Goal: Task Accomplishment & Management: Manage account settings

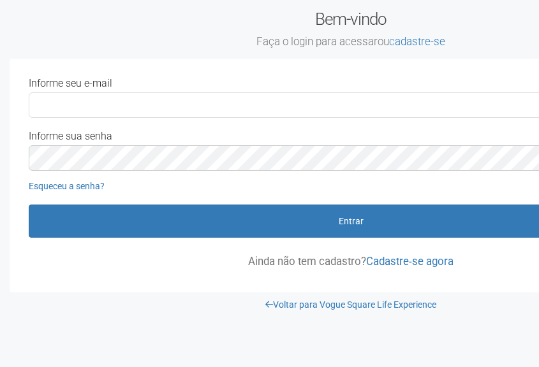
scroll to position [0, 29]
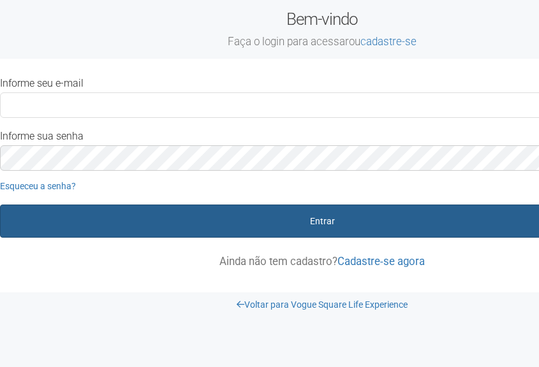
type input "**********"
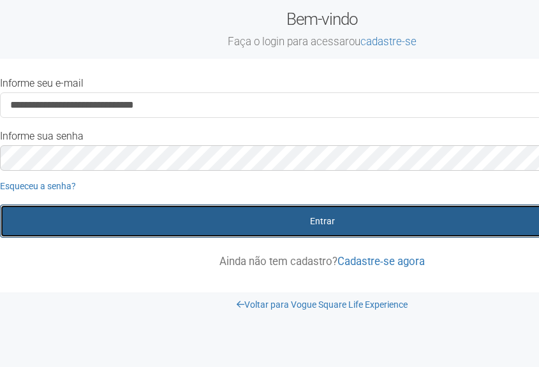
click at [289, 217] on button "Entrar" at bounding box center [322, 221] width 644 height 33
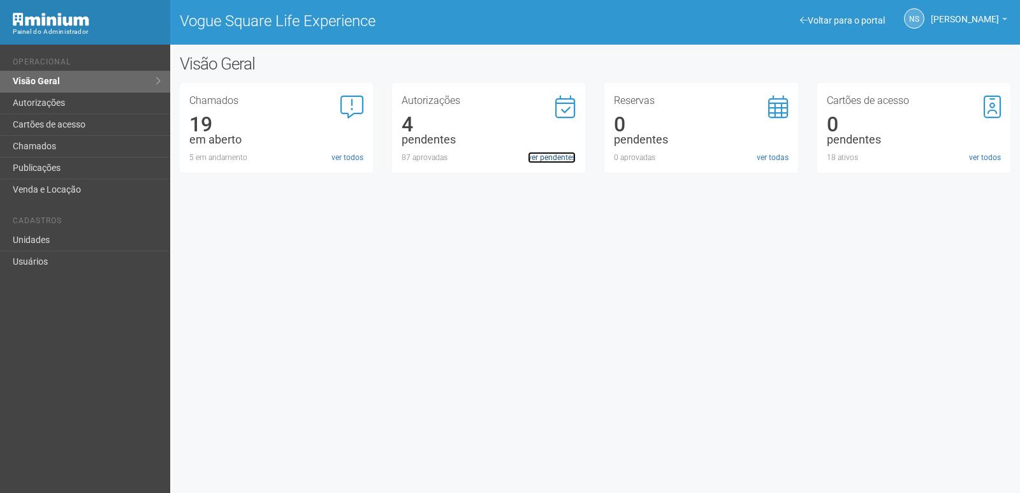
click at [536, 152] on link "ver pendentes" at bounding box center [552, 157] width 48 height 11
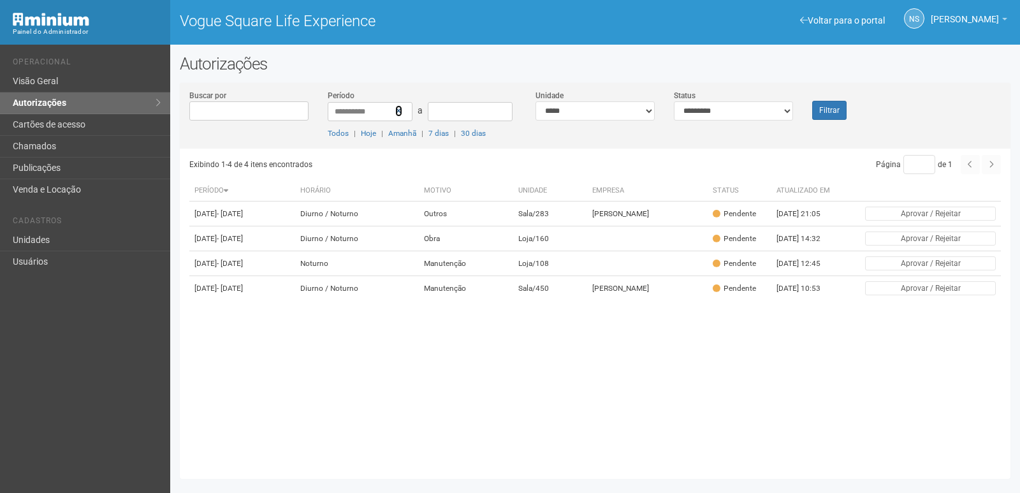
click at [397, 115] on link at bounding box center [398, 110] width 7 height 11
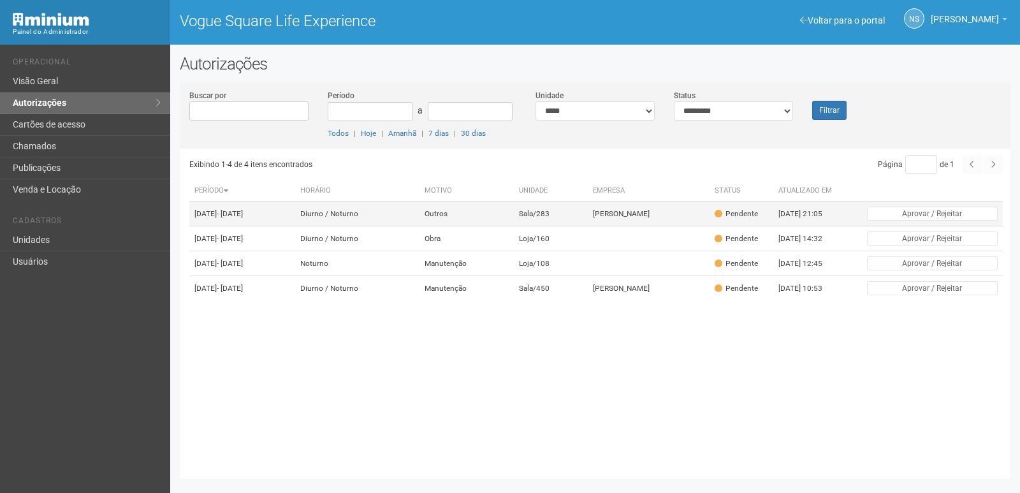
click at [813, 217] on td "[DATE] 21:05" at bounding box center [808, 213] width 70 height 25
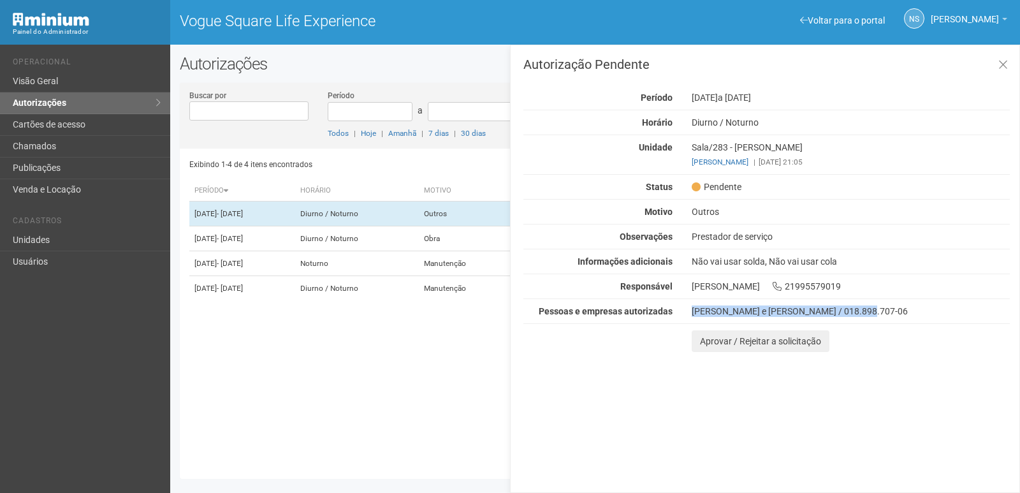
drag, startPoint x: 692, startPoint y: 310, endPoint x: 866, endPoint y: 310, distance: 174.0
click at [866, 310] on div "[PERSON_NAME] e [PERSON_NAME] / 018.898.707-06" at bounding box center [851, 310] width 318 height 11
click at [991, 67] on button at bounding box center [1003, 65] width 26 height 27
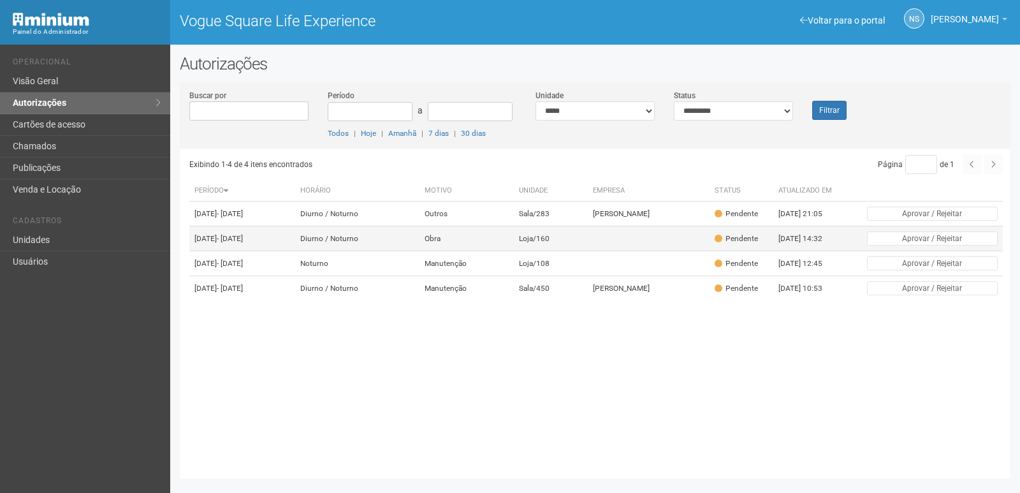
click at [560, 246] on td "Loja/160" at bounding box center [551, 238] width 74 height 25
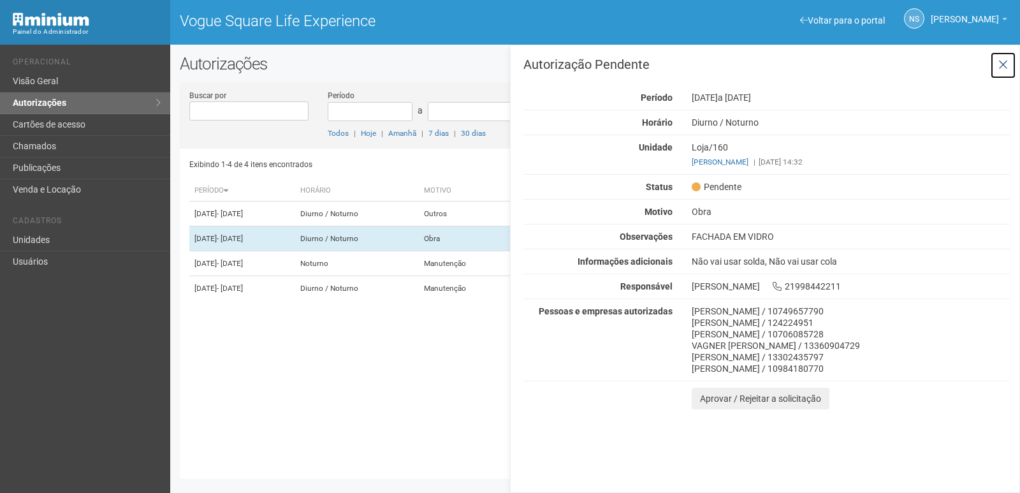
drag, startPoint x: 1001, startPoint y: 65, endPoint x: 963, endPoint y: 75, distance: 38.8
click at [1000, 65] on icon at bounding box center [1003, 65] width 10 height 13
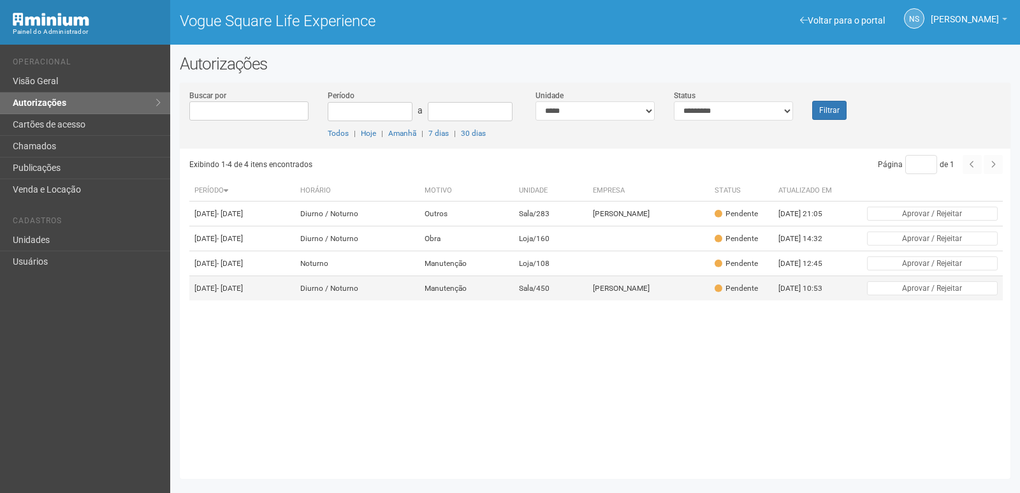
click at [555, 301] on td "Sala/450" at bounding box center [551, 288] width 74 height 25
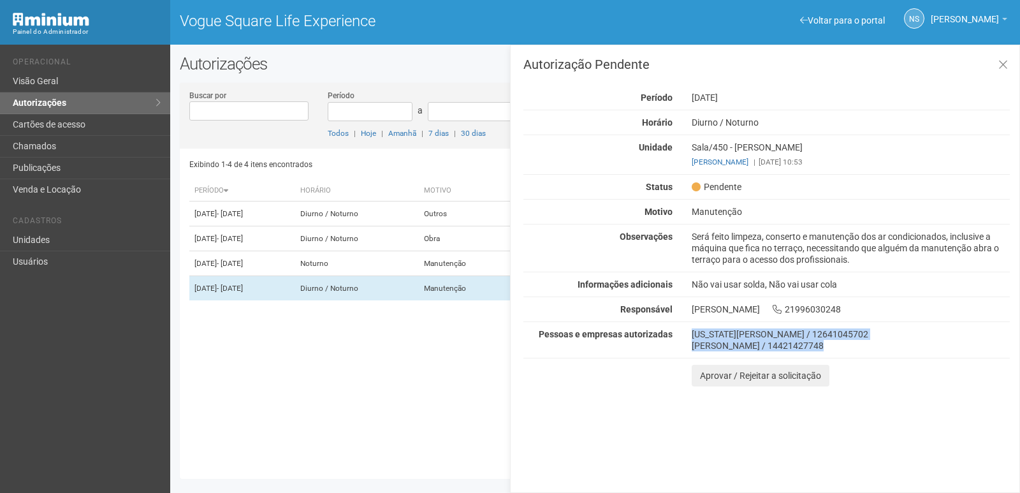
drag, startPoint x: 693, startPoint y: 331, endPoint x: 837, endPoint y: 356, distance: 146.2
click at [837, 356] on div "Autorização Pendente Período 21/09/2025 Horário Diurno / Noturno Unidade Sala/4…" at bounding box center [766, 222] width 486 height 328
drag, startPoint x: 998, startPoint y: 68, endPoint x: 979, endPoint y: 81, distance: 23.9
click at [998, 69] on icon at bounding box center [1003, 65] width 10 height 13
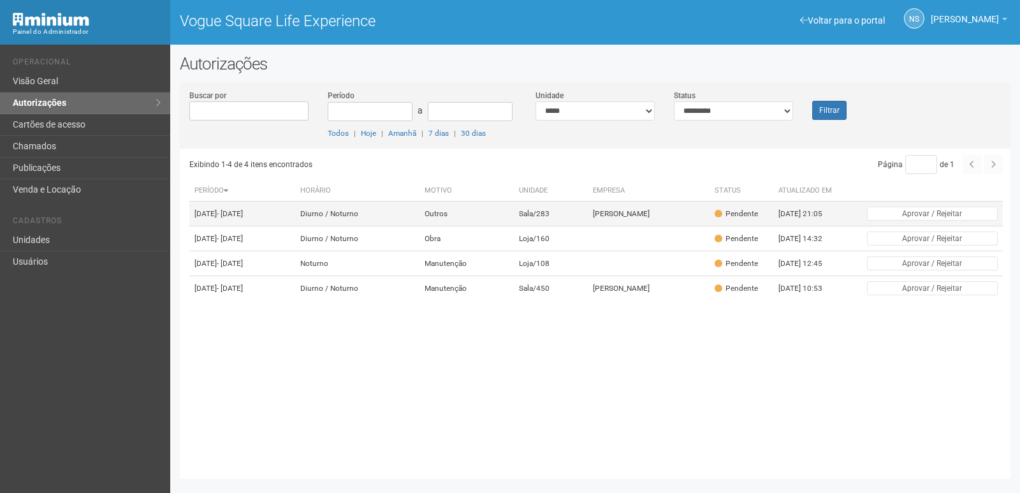
click at [631, 222] on td "Carol Lira" at bounding box center [648, 213] width 121 height 25
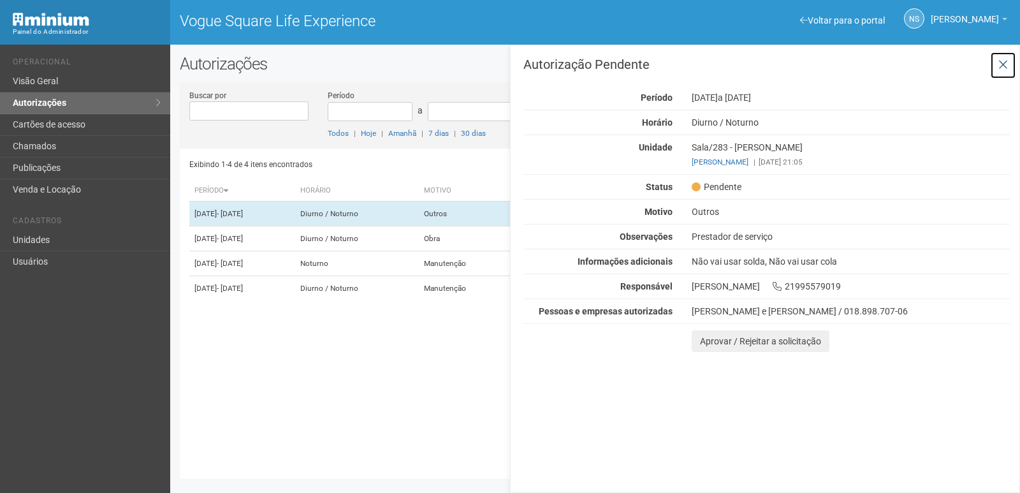
drag, startPoint x: 1003, startPoint y: 66, endPoint x: 990, endPoint y: 72, distance: 14.8
click at [1003, 67] on icon at bounding box center [1003, 65] width 10 height 13
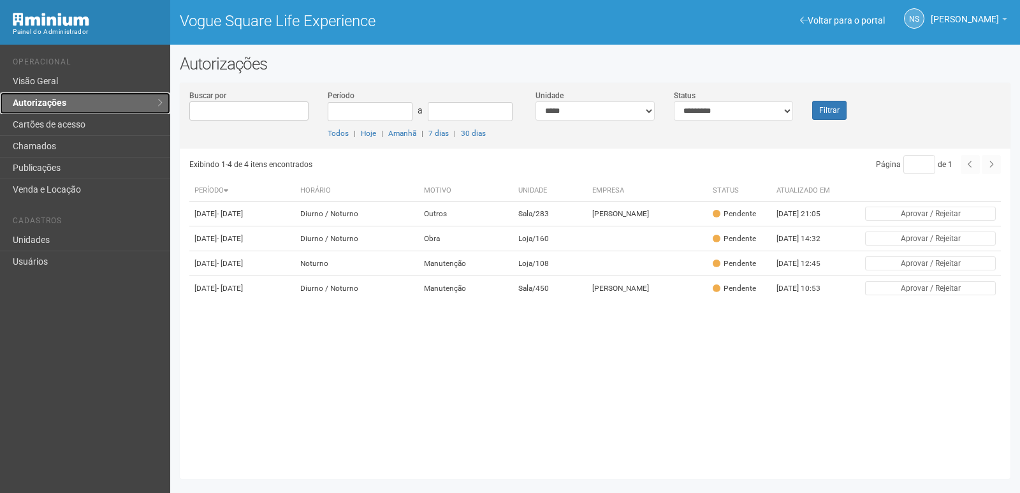
click at [150, 106] on link "Autorizações" at bounding box center [85, 103] width 170 height 22
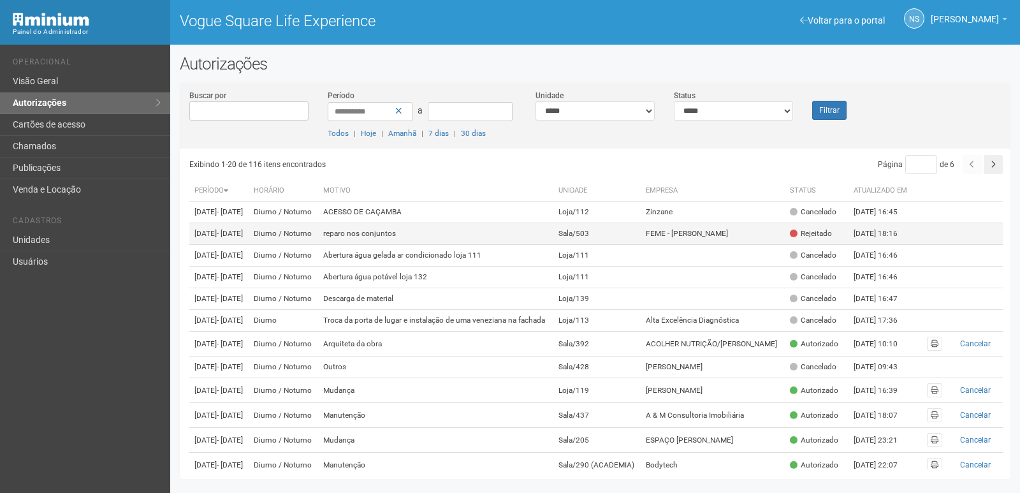
click at [666, 245] on td "FEME - Renato Tatagiba" at bounding box center [712, 234] width 143 height 22
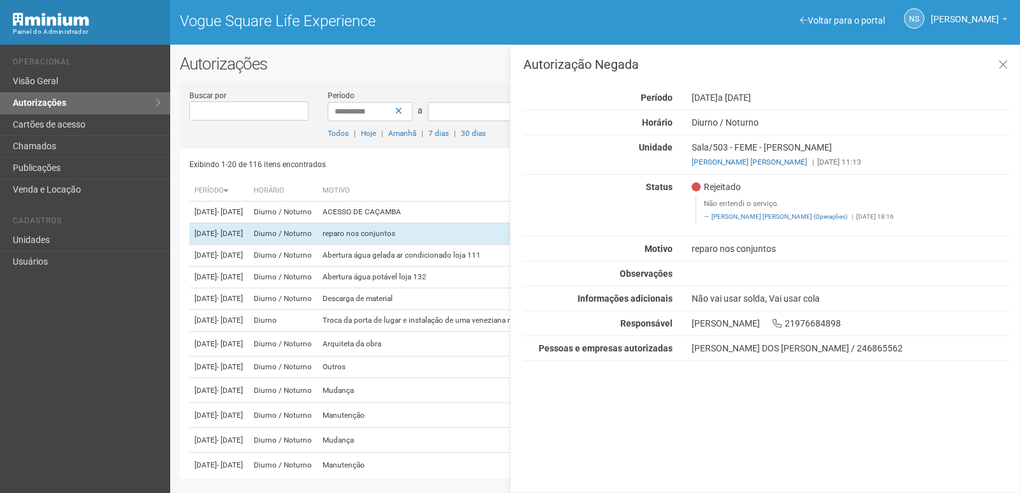
drag, startPoint x: 704, startPoint y: 203, endPoint x: 782, endPoint y: 205, distance: 77.8
click at [783, 205] on blockquote "Não entendi o serviço. Robson Vilela (Operações) | 16/04/2019 18:16" at bounding box center [852, 209] width 315 height 27
click at [1003, 61] on icon at bounding box center [1003, 65] width 10 height 13
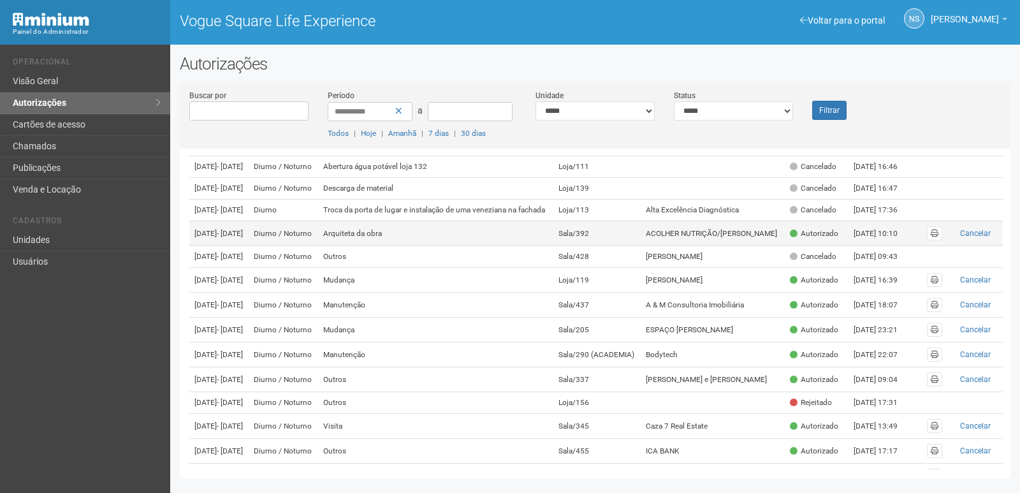
scroll to position [127, 0]
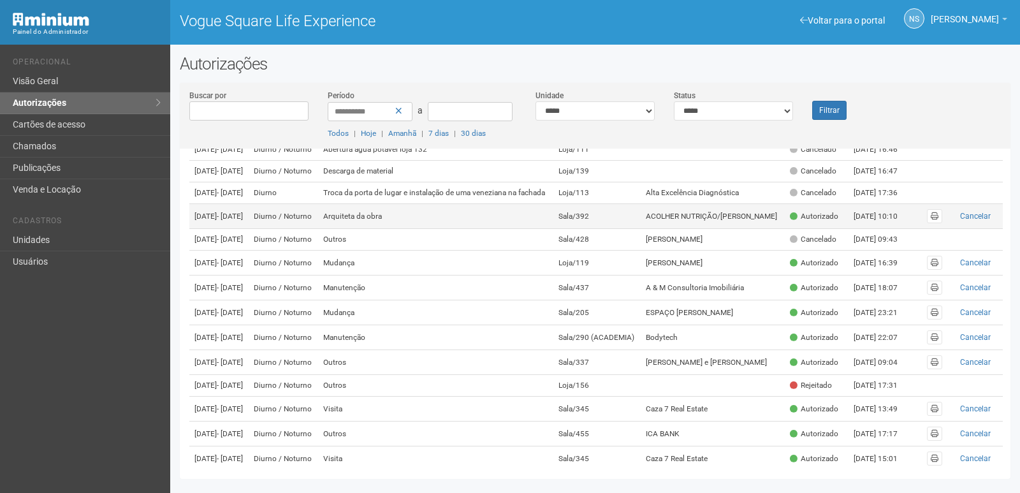
click at [691, 229] on td "ACOLHER NUTRIÇÃO/ANA CAROLINA" at bounding box center [712, 216] width 143 height 25
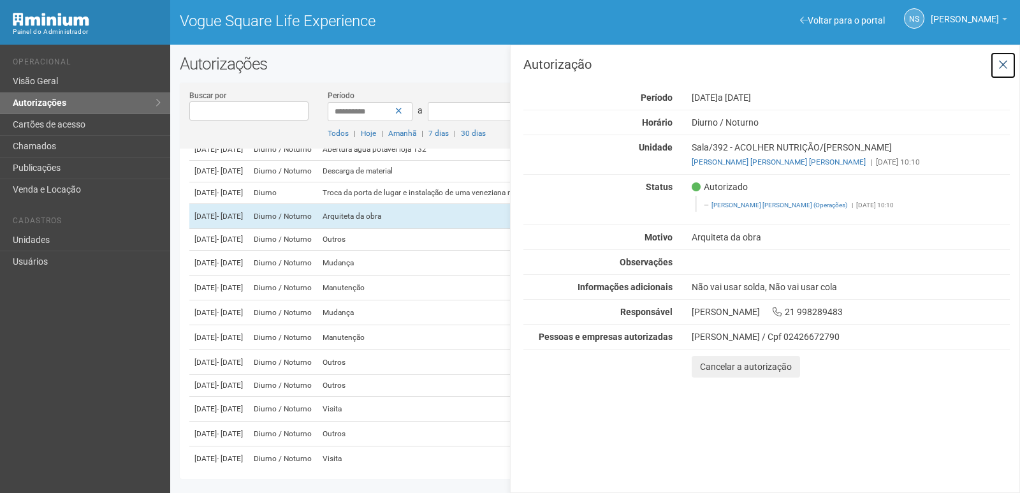
click at [999, 66] on icon at bounding box center [1003, 65] width 10 height 13
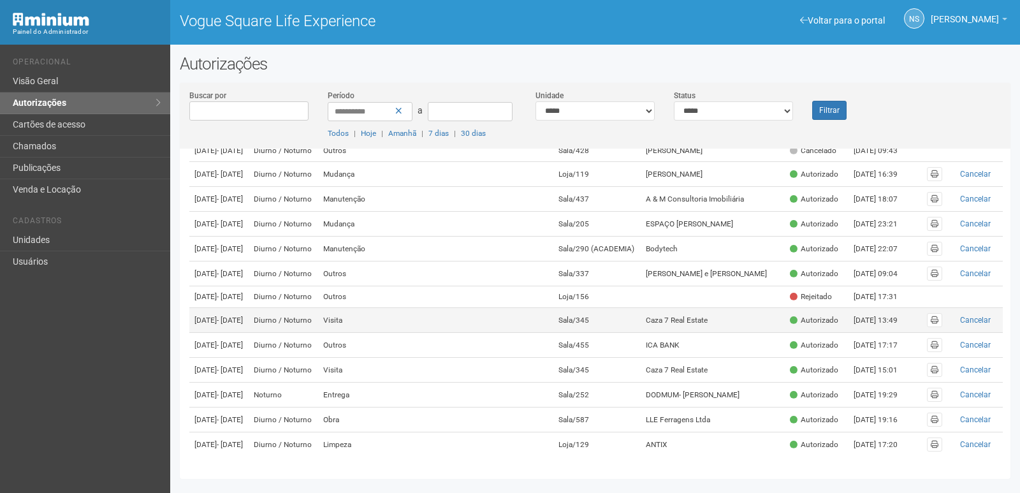
scroll to position [382, 0]
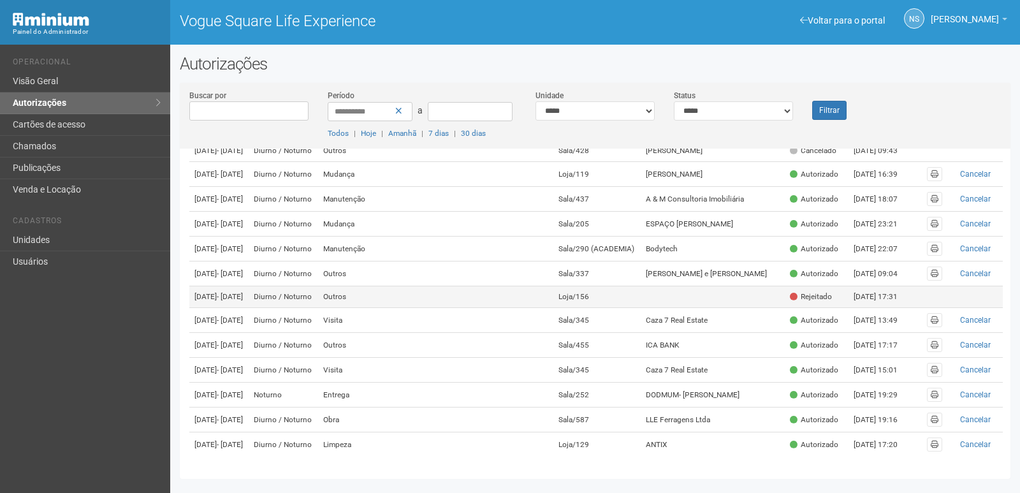
click at [768, 286] on td at bounding box center [712, 297] width 143 height 22
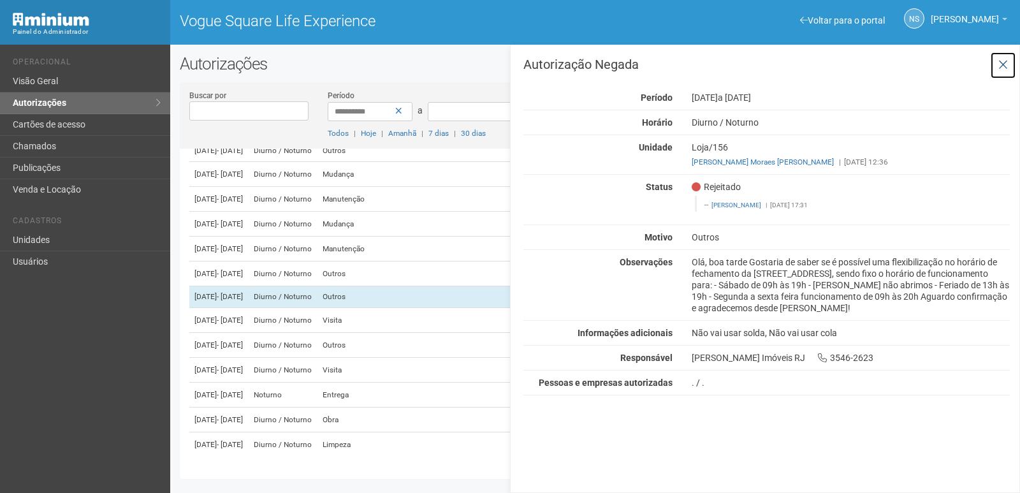
click at [1002, 65] on icon at bounding box center [1003, 65] width 10 height 13
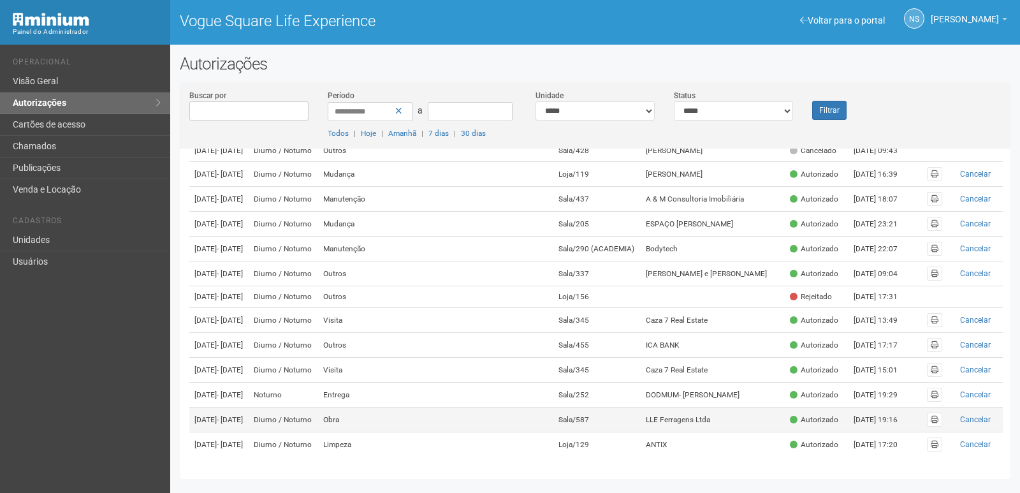
scroll to position [395, 0]
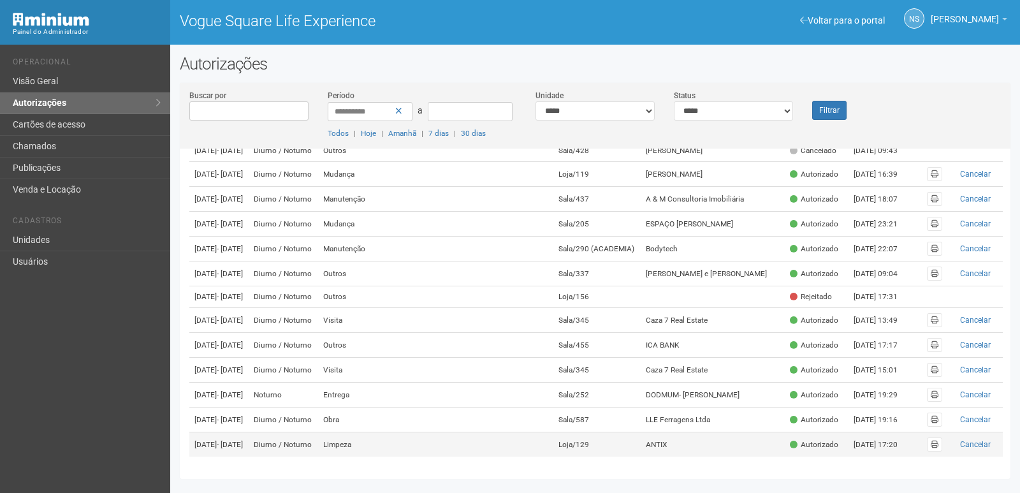
click at [725, 446] on td "ANTIX" at bounding box center [712, 444] width 143 height 25
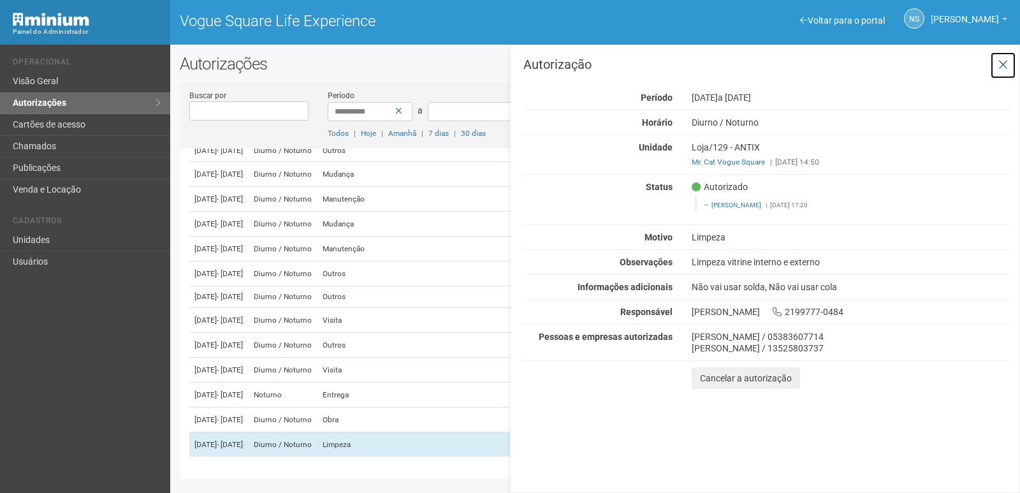
click at [1004, 66] on icon at bounding box center [1003, 65] width 10 height 13
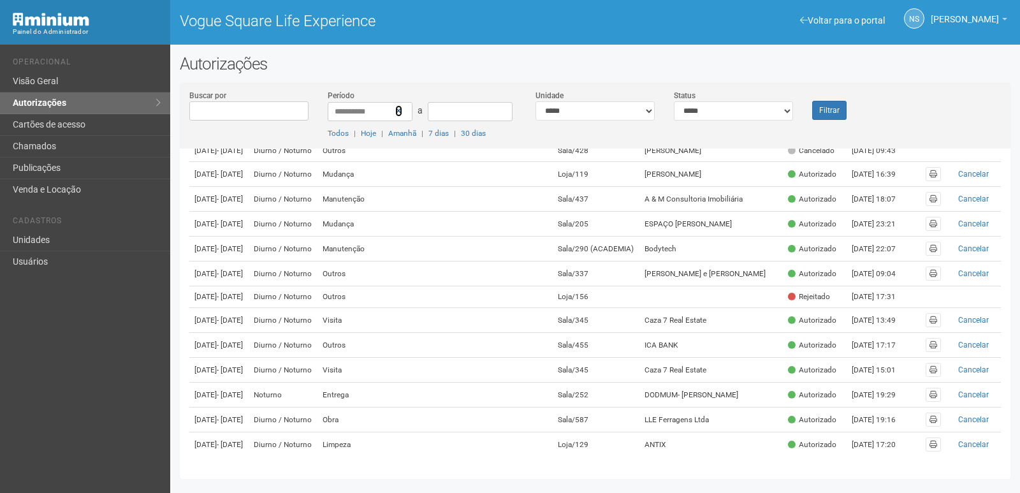
click at [400, 116] on link at bounding box center [398, 110] width 7 height 11
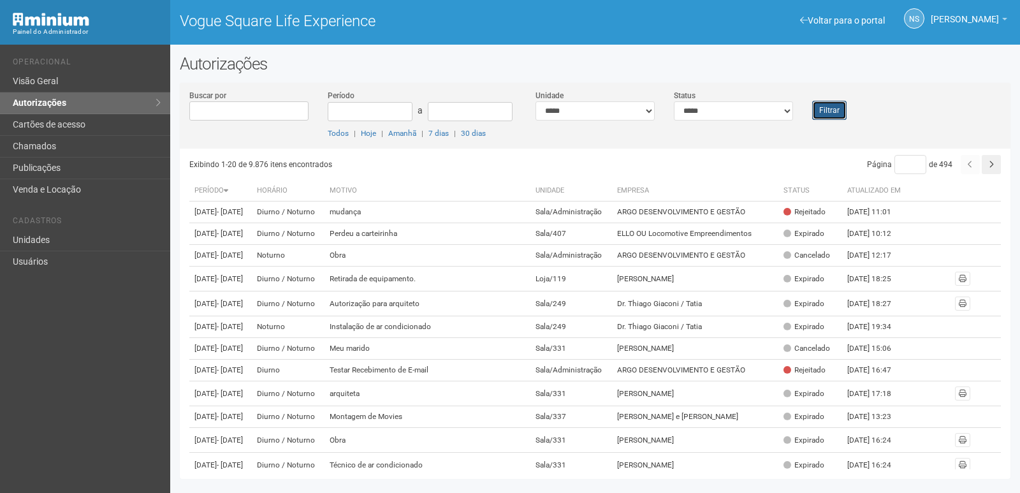
click at [834, 114] on button "Filtrar" at bounding box center [829, 110] width 34 height 19
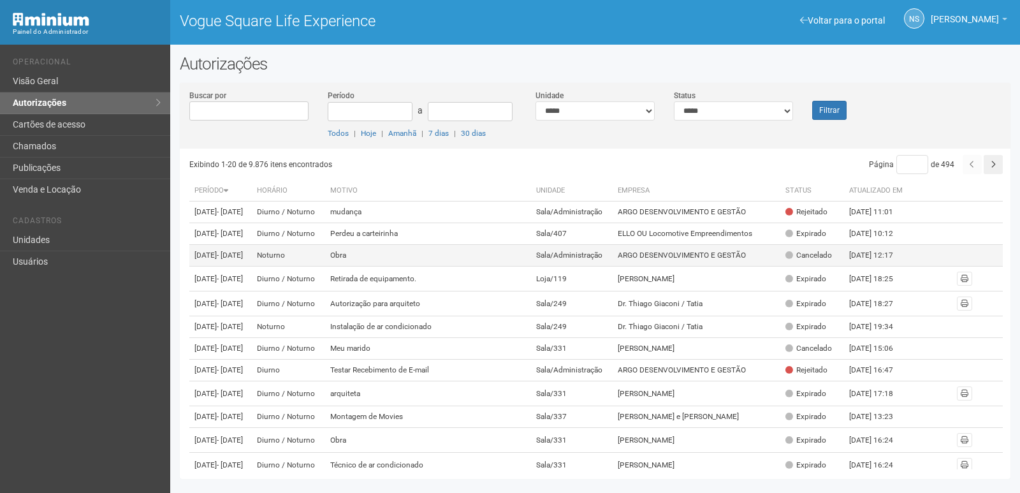
scroll to position [64, 0]
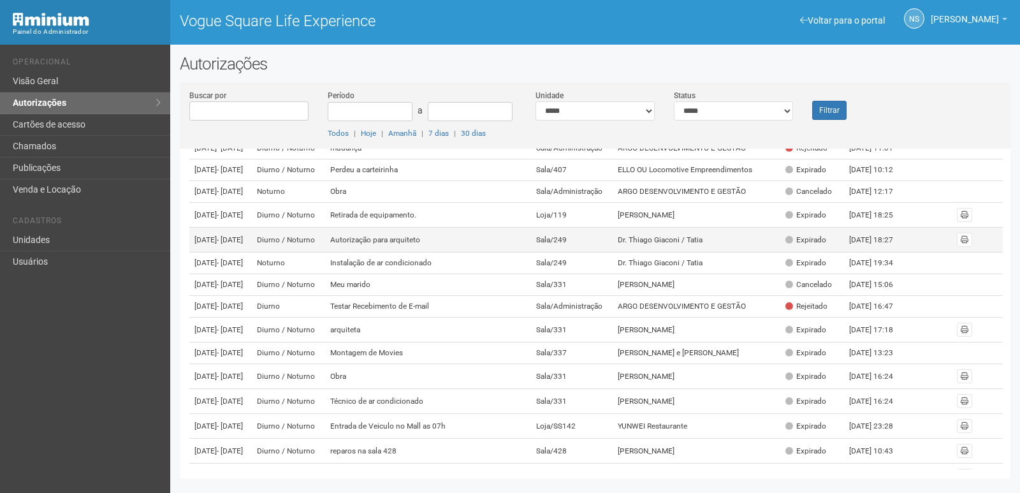
click at [672, 252] on td "Dr. Thiago Giaconi / Tatia" at bounding box center [696, 240] width 167 height 25
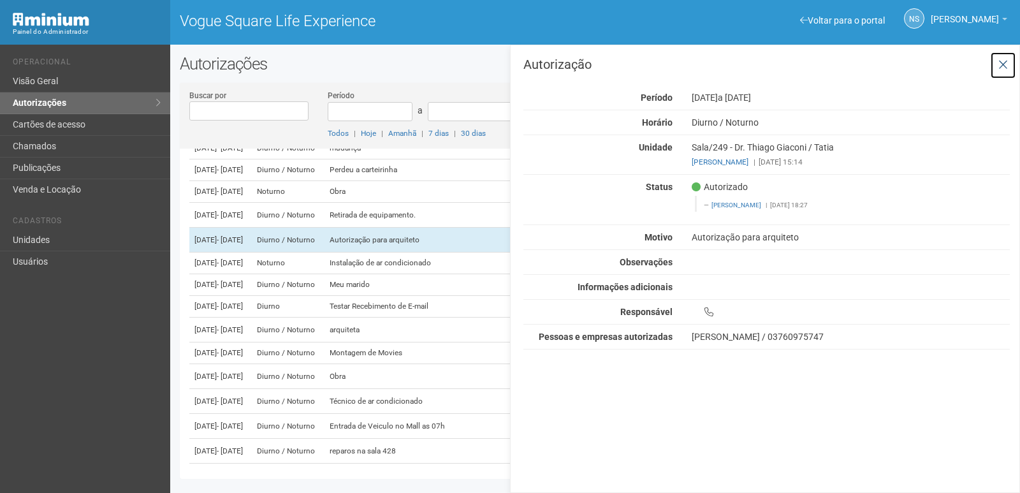
click at [998, 59] on icon at bounding box center [1003, 65] width 10 height 13
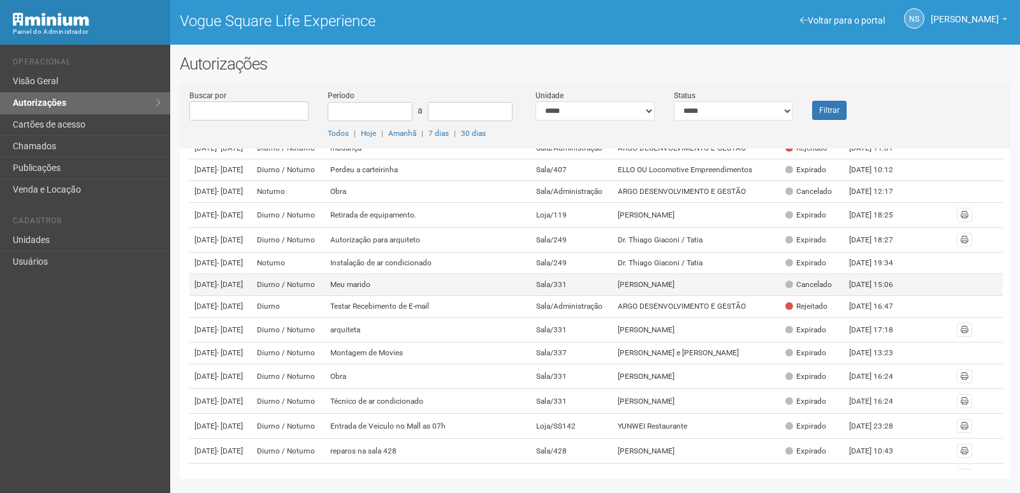
click at [659, 296] on td "[PERSON_NAME]" at bounding box center [696, 285] width 167 height 22
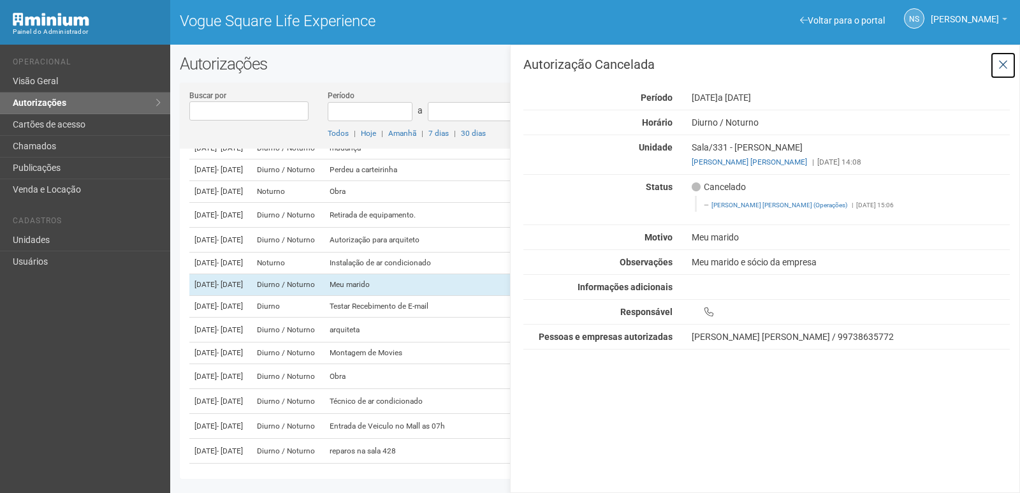
click at [1000, 68] on icon at bounding box center [1003, 65] width 10 height 13
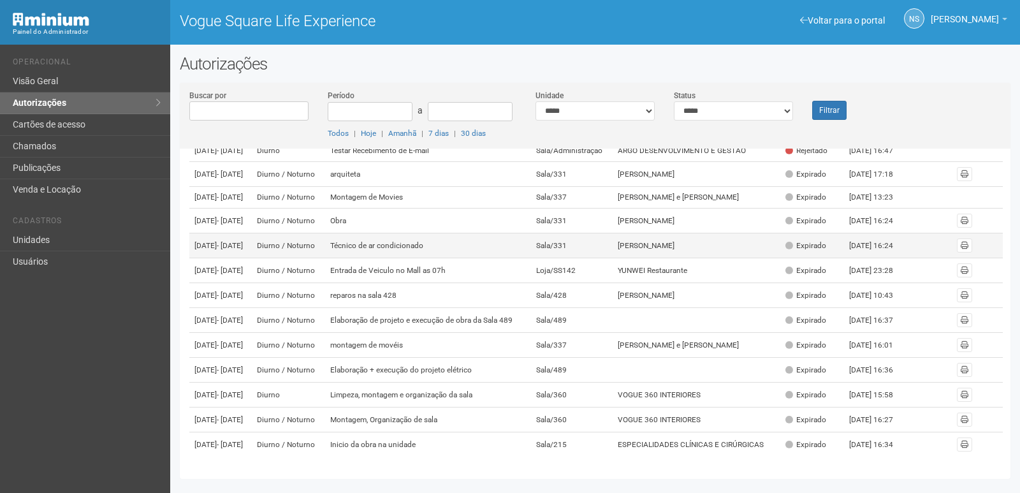
scroll to position [319, 0]
click at [670, 258] on td "RAFAELA MELO" at bounding box center [696, 245] width 167 height 25
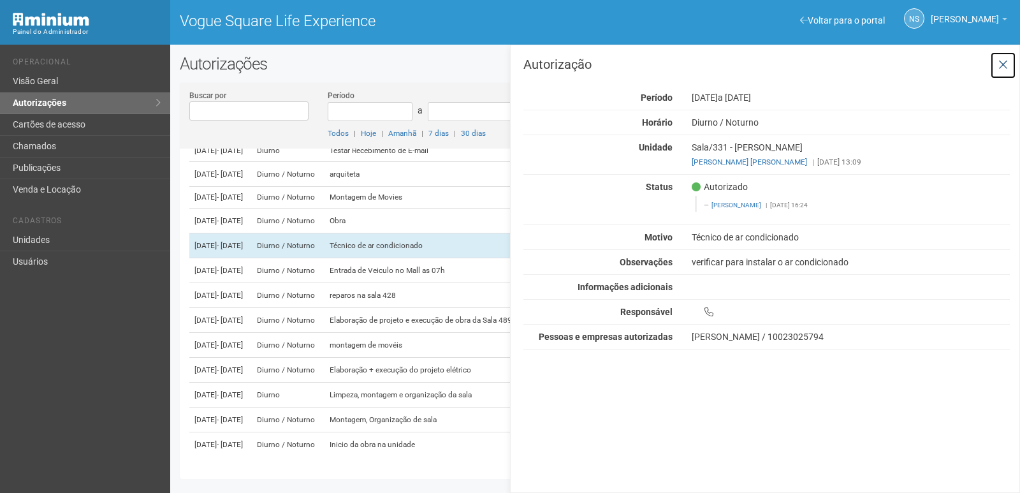
click at [997, 56] on button at bounding box center [1003, 65] width 26 height 27
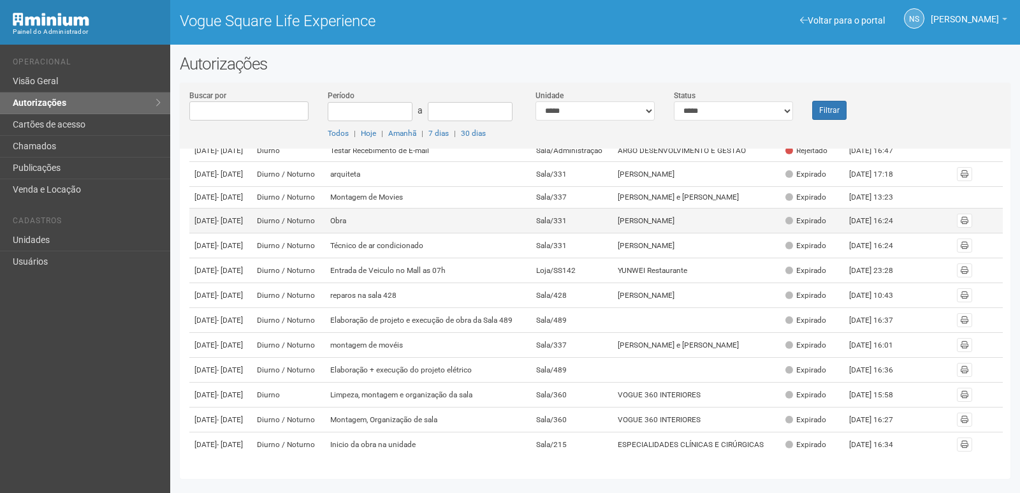
scroll to position [395, 0]
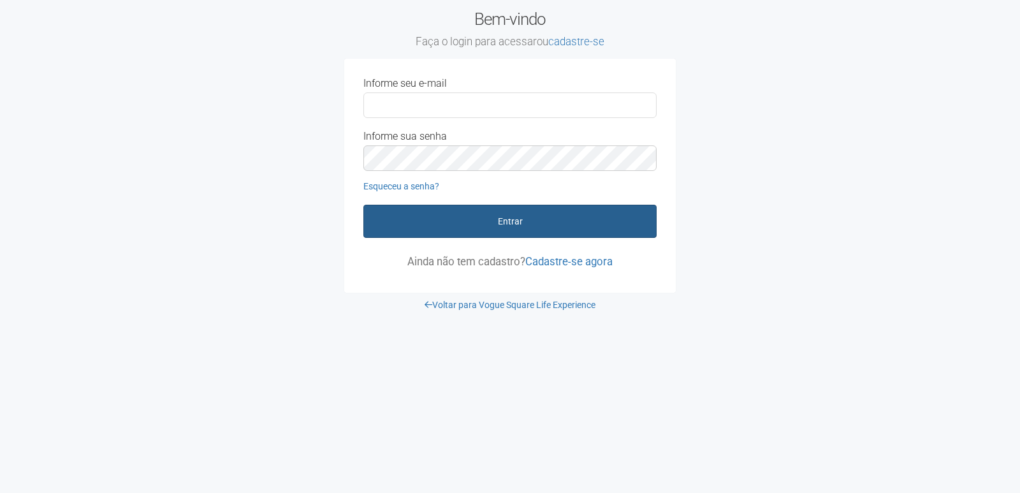
type input "**********"
click at [495, 222] on button "Entrar" at bounding box center [509, 221] width 293 height 33
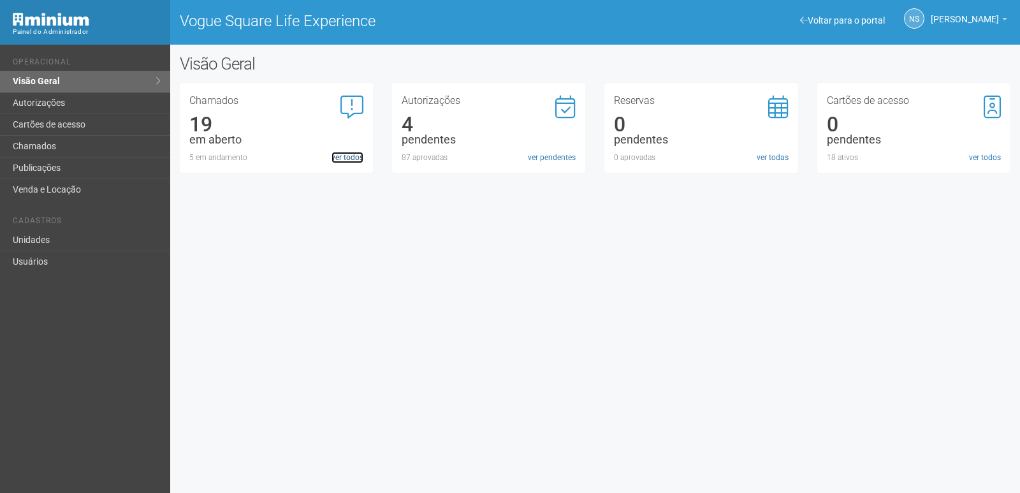
click at [335, 156] on link "ver todos" at bounding box center [347, 157] width 32 height 11
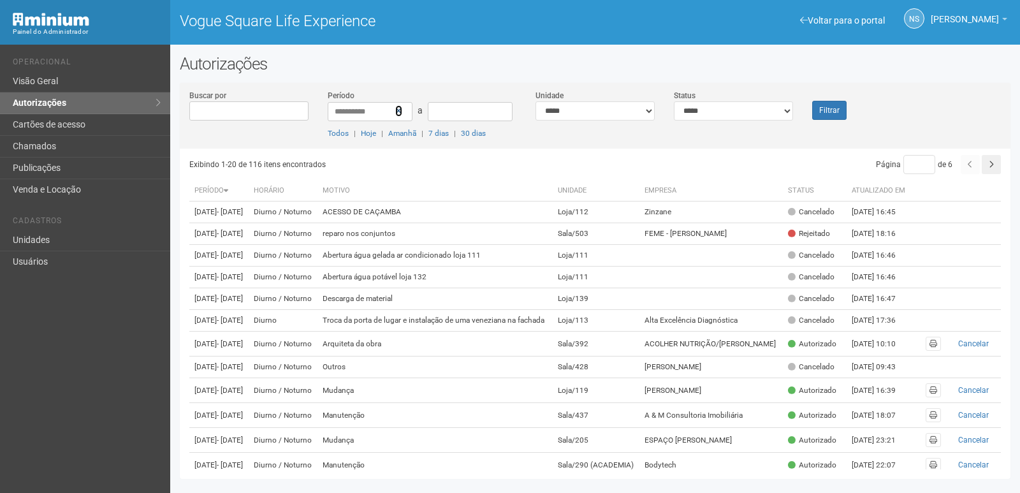
click at [397, 110] on icon at bounding box center [398, 110] width 7 height 9
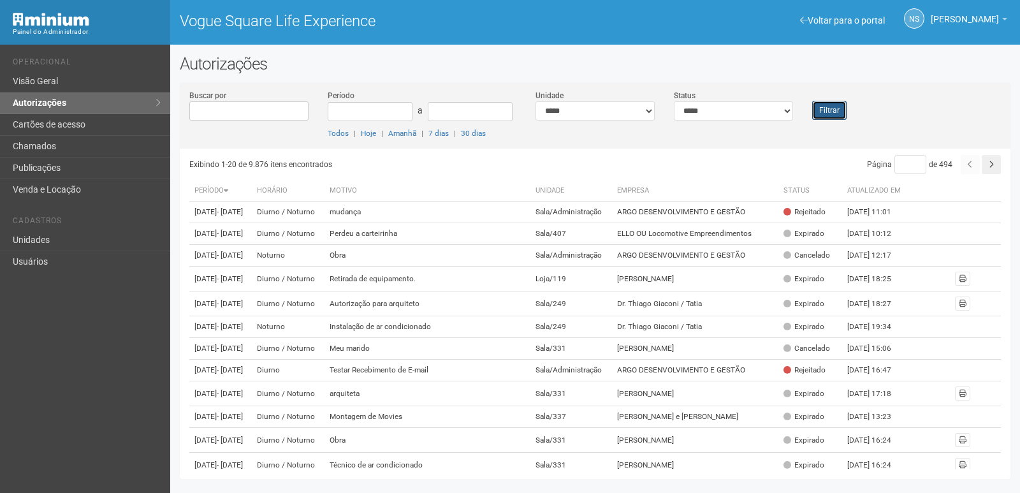
click at [823, 111] on button "Filtrar" at bounding box center [829, 110] width 34 height 19
click at [432, 221] on td "mudança" at bounding box center [428, 212] width 206 height 22
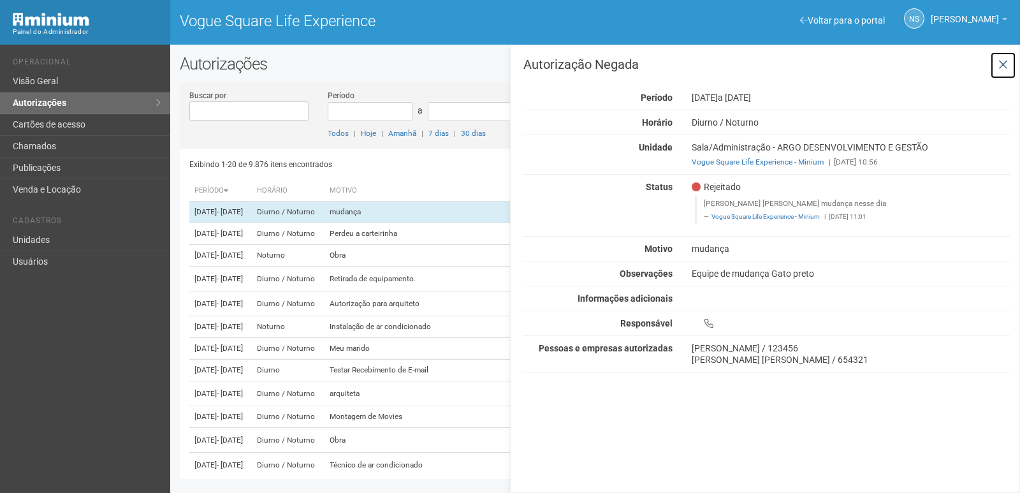
click at [1001, 61] on icon at bounding box center [1003, 65] width 10 height 13
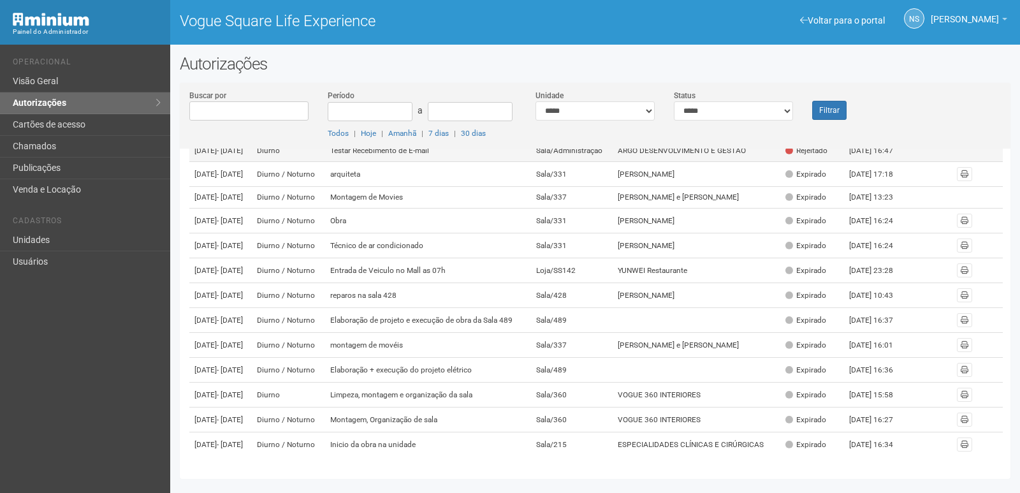
scroll to position [395, 0]
